Goal: Find contact information: Find contact information

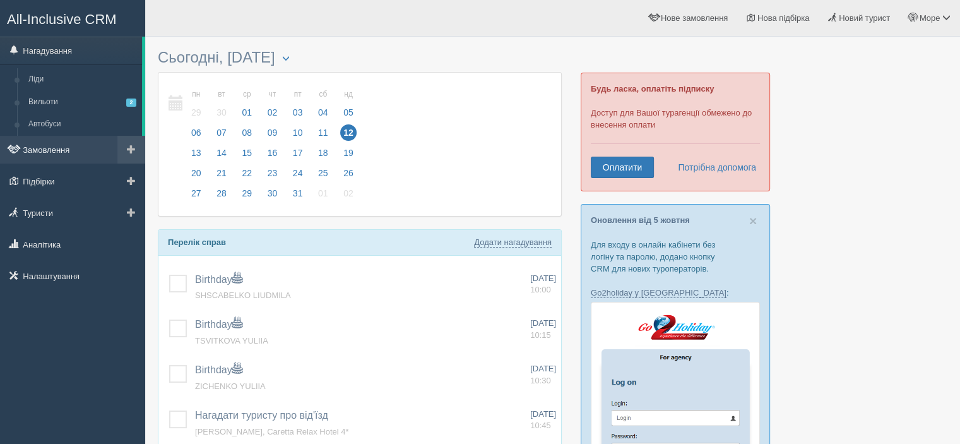
click at [48, 147] on link "Замовлення" at bounding box center [72, 150] width 145 height 28
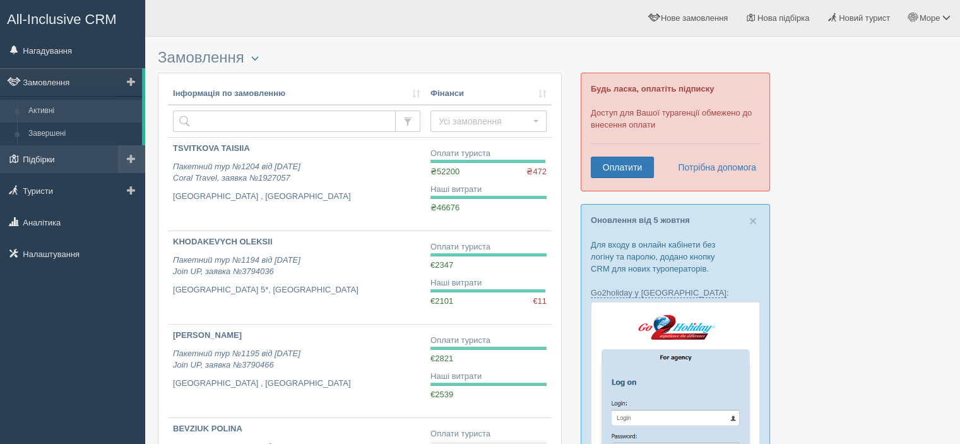
click at [52, 146] on link "Підбірки" at bounding box center [72, 159] width 145 height 28
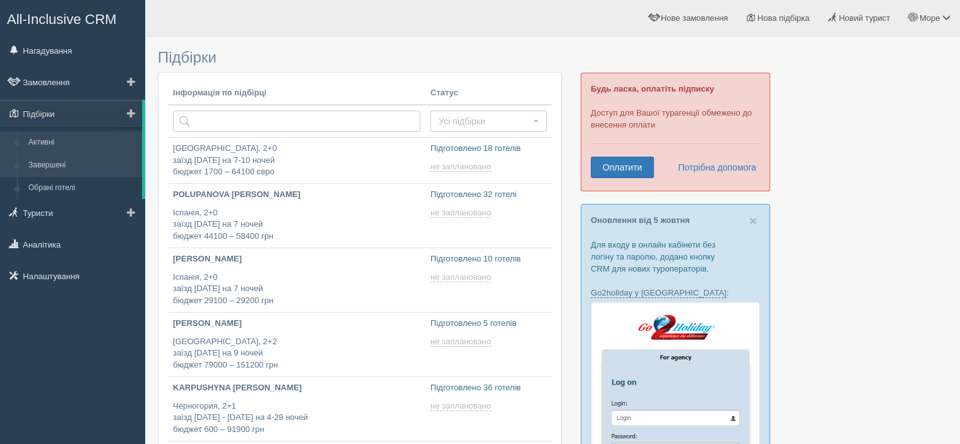
click at [51, 166] on link "Завершені" at bounding box center [82, 165] width 119 height 23
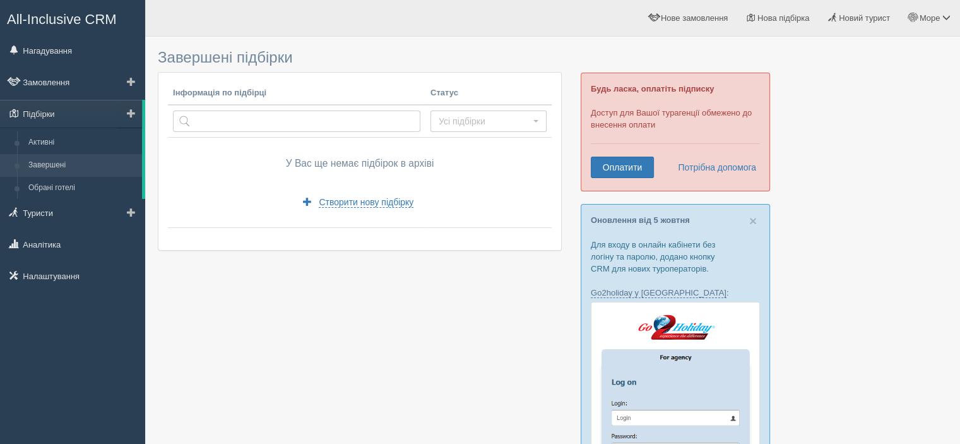
click at [45, 160] on link "Завершені" at bounding box center [82, 165] width 119 height 23
click at [53, 81] on link "Замовлення" at bounding box center [72, 82] width 145 height 28
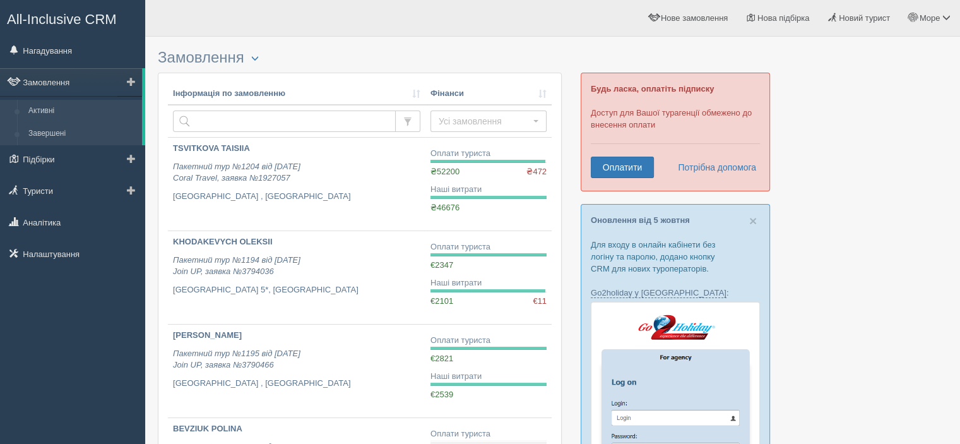
click at [43, 131] on link "Завершені" at bounding box center [82, 133] width 119 height 23
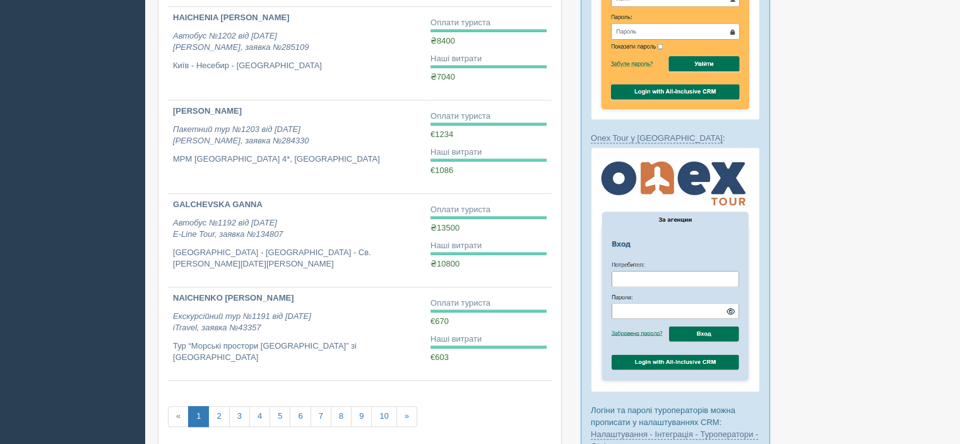
scroll to position [695, 0]
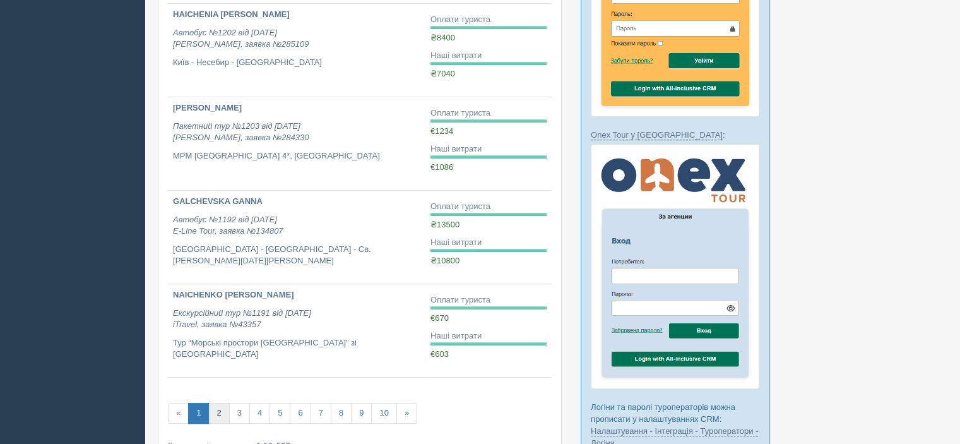
click at [223, 408] on link "2" at bounding box center [218, 413] width 21 height 21
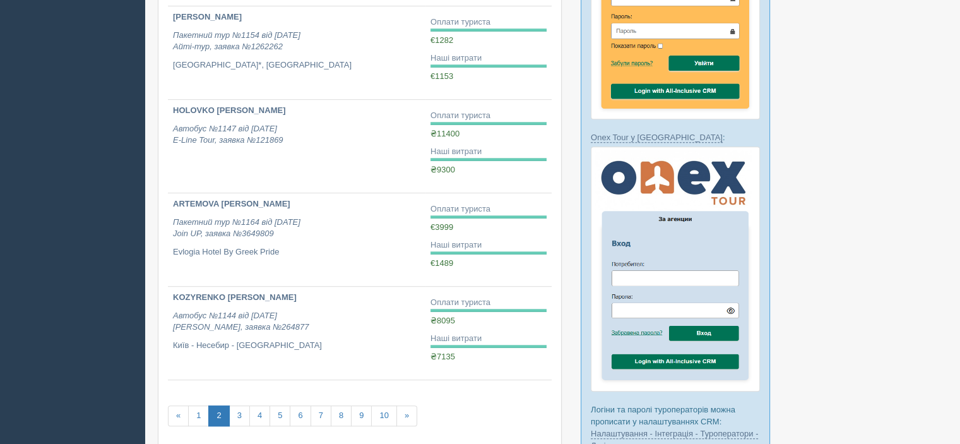
scroll to position [695, 0]
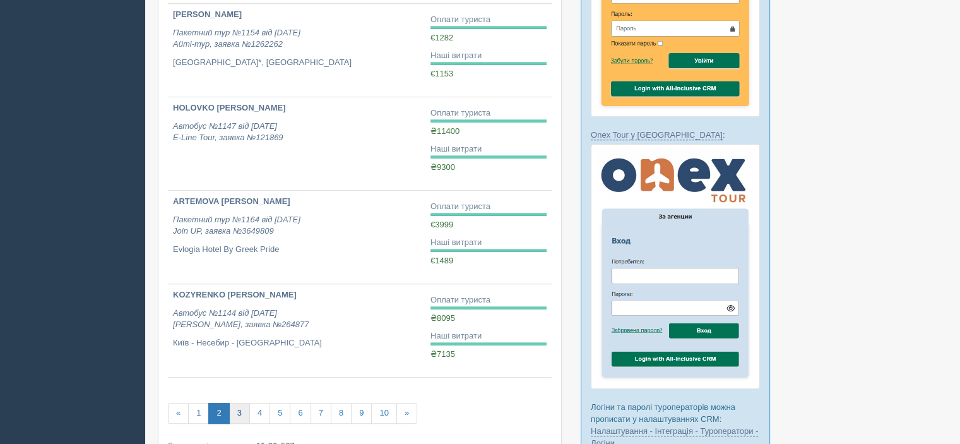
click at [239, 414] on link "3" at bounding box center [239, 413] width 21 height 21
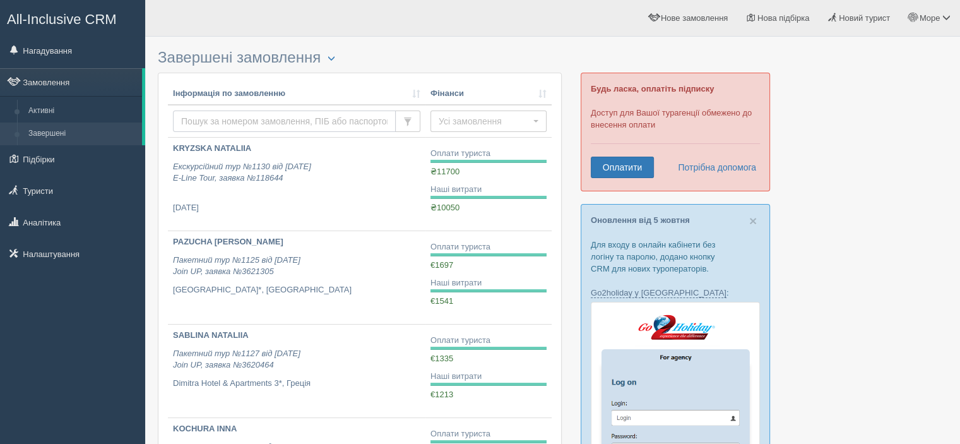
click at [215, 117] on input "text" at bounding box center [284, 120] width 223 height 21
click at [61, 113] on link "Активні" at bounding box center [82, 111] width 119 height 23
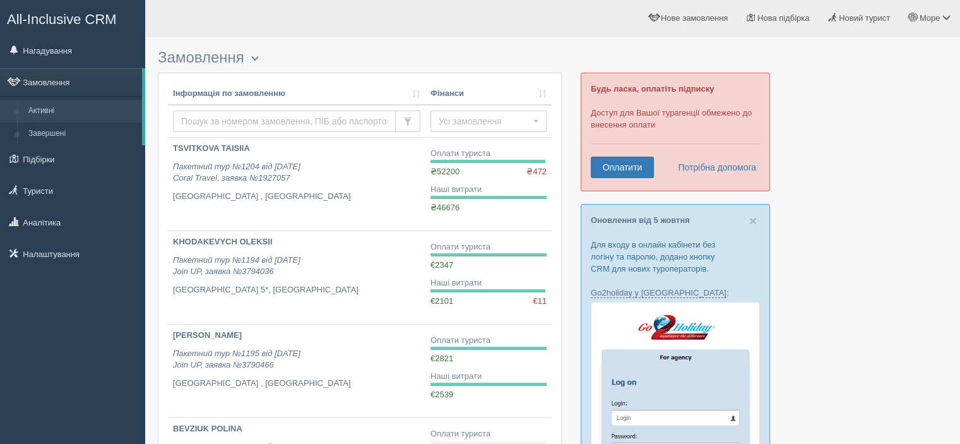
click at [233, 116] on input "text" at bounding box center [284, 120] width 223 height 21
paste input "LIASHENKO [PERSON_NAME]"
type input "LIASHENKO [PERSON_NAME]"
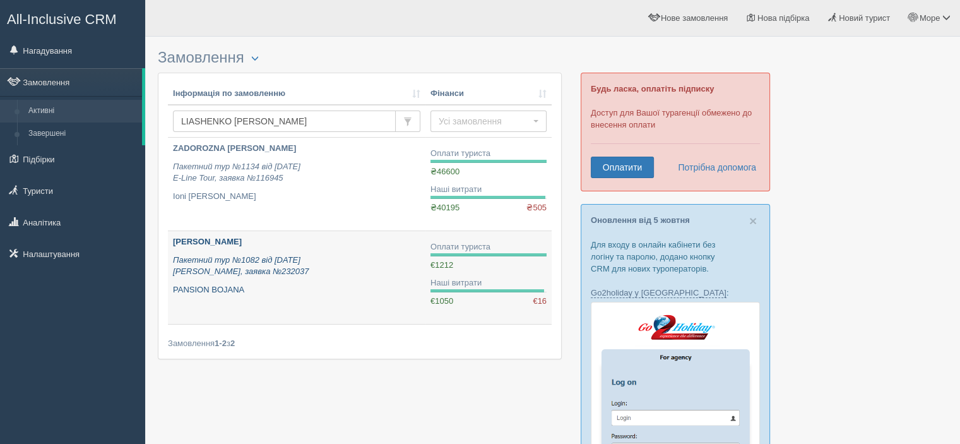
click at [225, 246] on p "[PERSON_NAME]" at bounding box center [296, 242] width 247 height 12
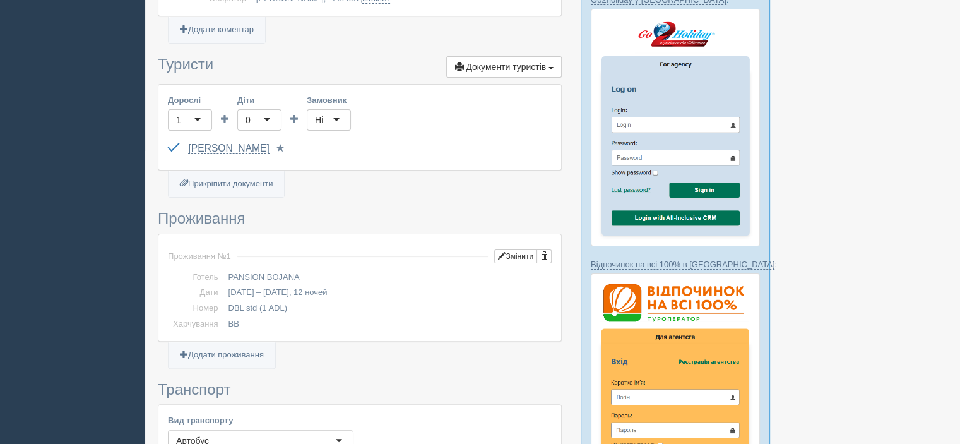
scroll to position [316, 0]
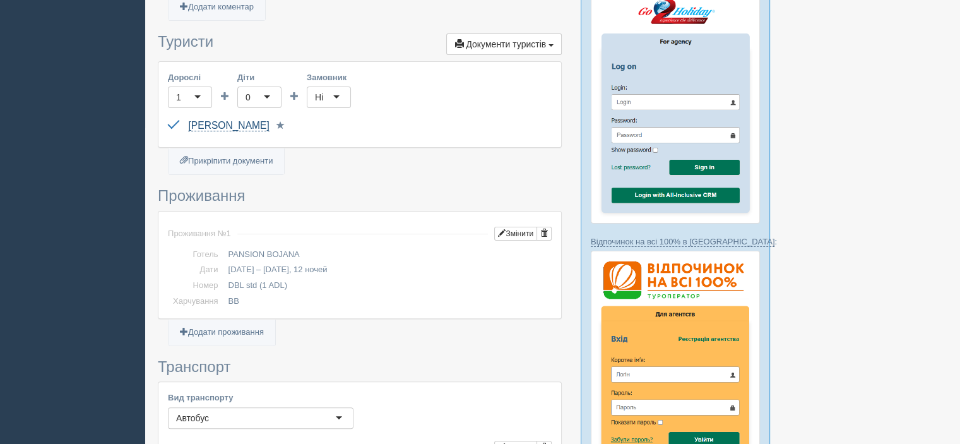
click at [269, 126] on link "[PERSON_NAME]" at bounding box center [228, 125] width 81 height 11
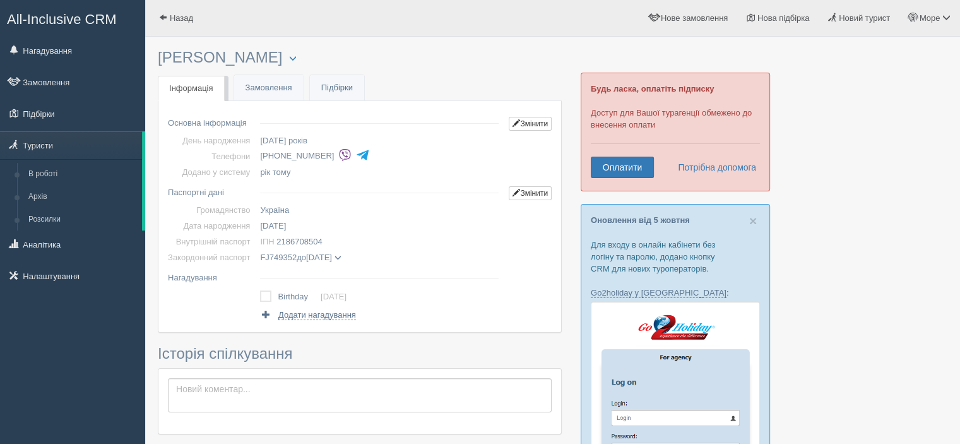
drag, startPoint x: 261, startPoint y: 153, endPoint x: 331, endPoint y: 154, distance: 69.5
click at [331, 154] on li "+380 67 702 8621" at bounding box center [382, 156] width 244 height 18
copy li "+380 67 702 8621"
